Goal: Navigation & Orientation: Find specific page/section

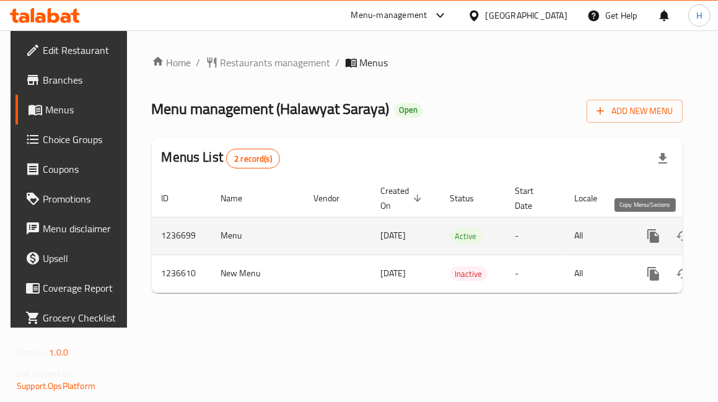
click at [647, 232] on icon "more" at bounding box center [653, 236] width 15 height 15
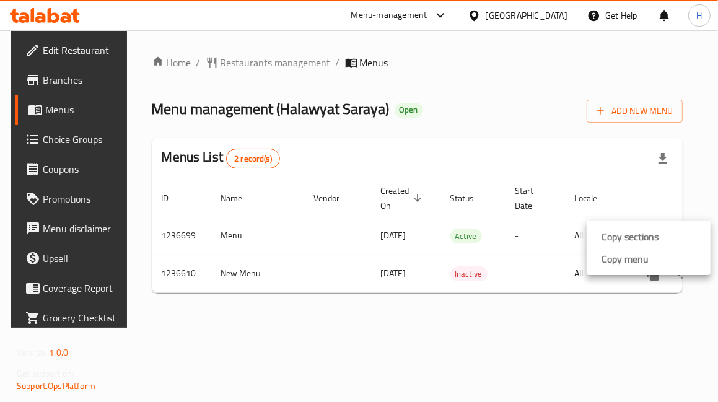
click at [539, 286] on div at bounding box center [359, 201] width 718 height 402
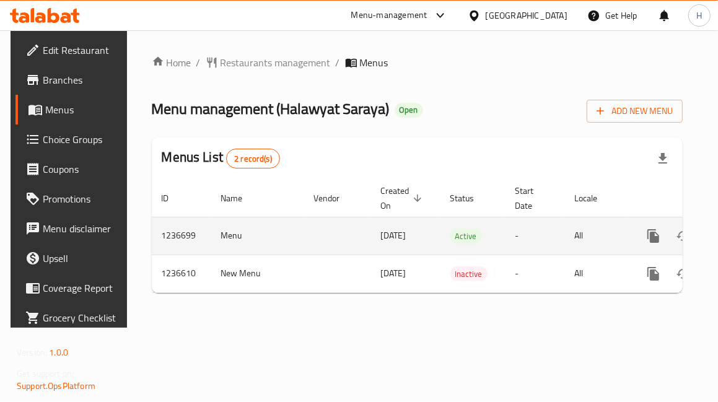
click at [164, 239] on td "1236699" at bounding box center [181, 236] width 59 height 38
click at [269, 246] on td "Menu" at bounding box center [257, 236] width 93 height 38
click at [650, 246] on button "more" at bounding box center [654, 236] width 30 height 30
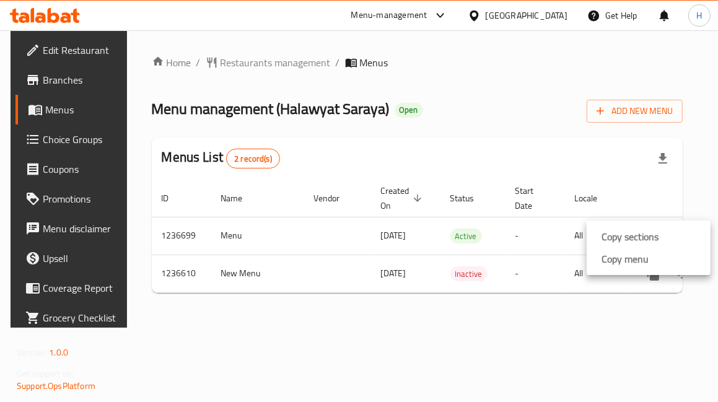
click at [57, 105] on div at bounding box center [359, 201] width 718 height 402
click at [53, 108] on span "Menus" at bounding box center [83, 109] width 76 height 15
click at [58, 82] on span "Branches" at bounding box center [82, 79] width 78 height 15
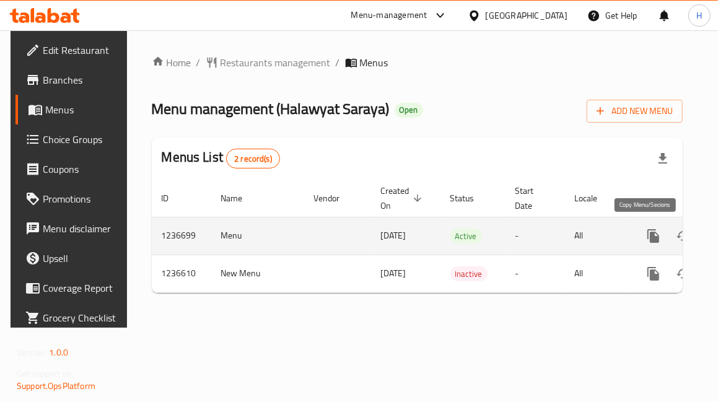
click at [647, 233] on icon "more" at bounding box center [653, 236] width 12 height 14
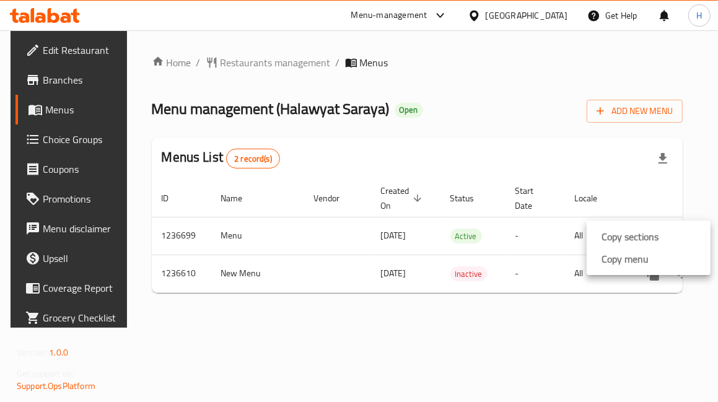
click at [626, 168] on div at bounding box center [359, 201] width 718 height 402
click at [248, 58] on span "Restaurants management" at bounding box center [275, 62] width 110 height 15
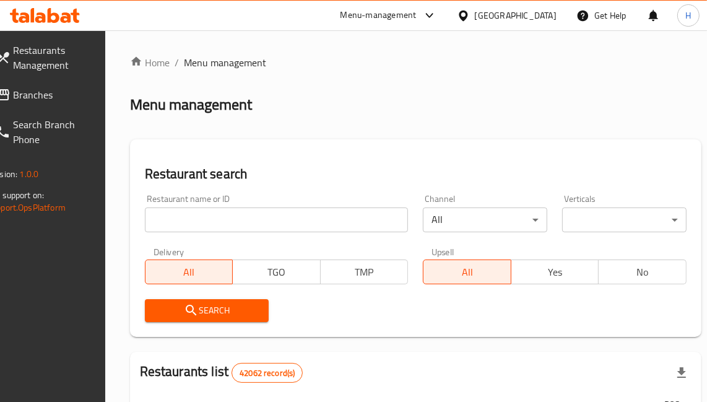
click at [38, 93] on span "Branches" at bounding box center [51, 94] width 76 height 15
